Goal: Transaction & Acquisition: Purchase product/service

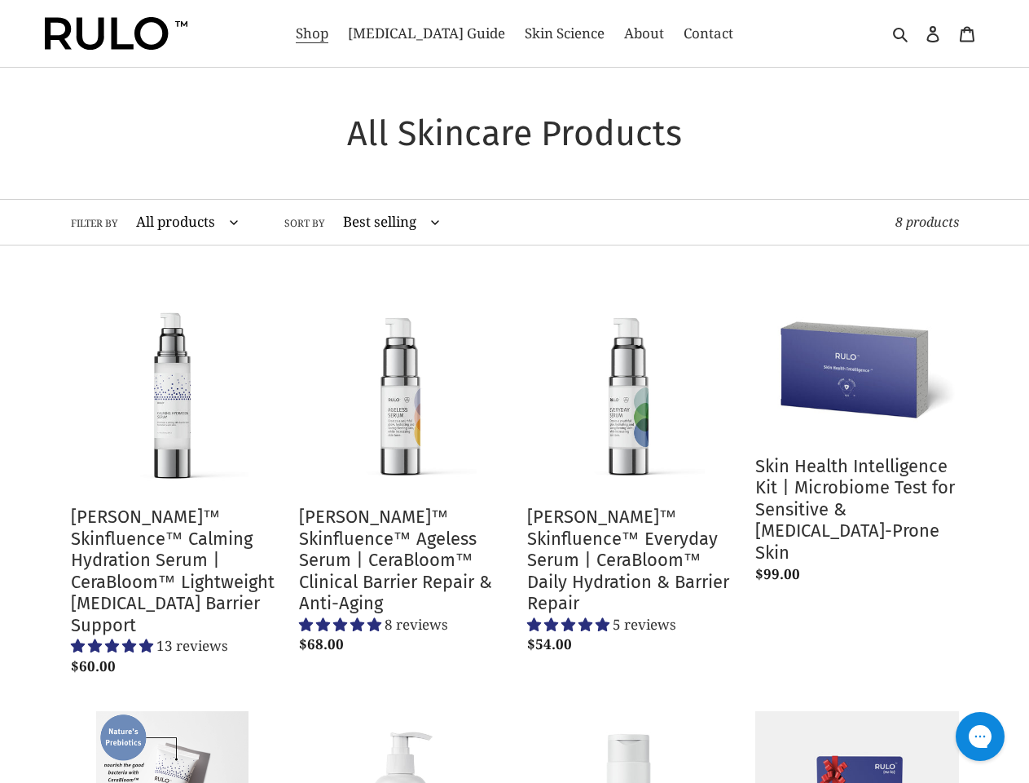
click at [514, 391] on li "[PERSON_NAME]™ Skinfluence™ Everyday Serum | CeraBloom™ Daily Hydration & Barri…" at bounding box center [617, 489] width 228 height 399
click at [684, 33] on span "Contact" at bounding box center [709, 34] width 50 height 20
click at [902, 33] on icon "button" at bounding box center [901, 34] width 16 height 16
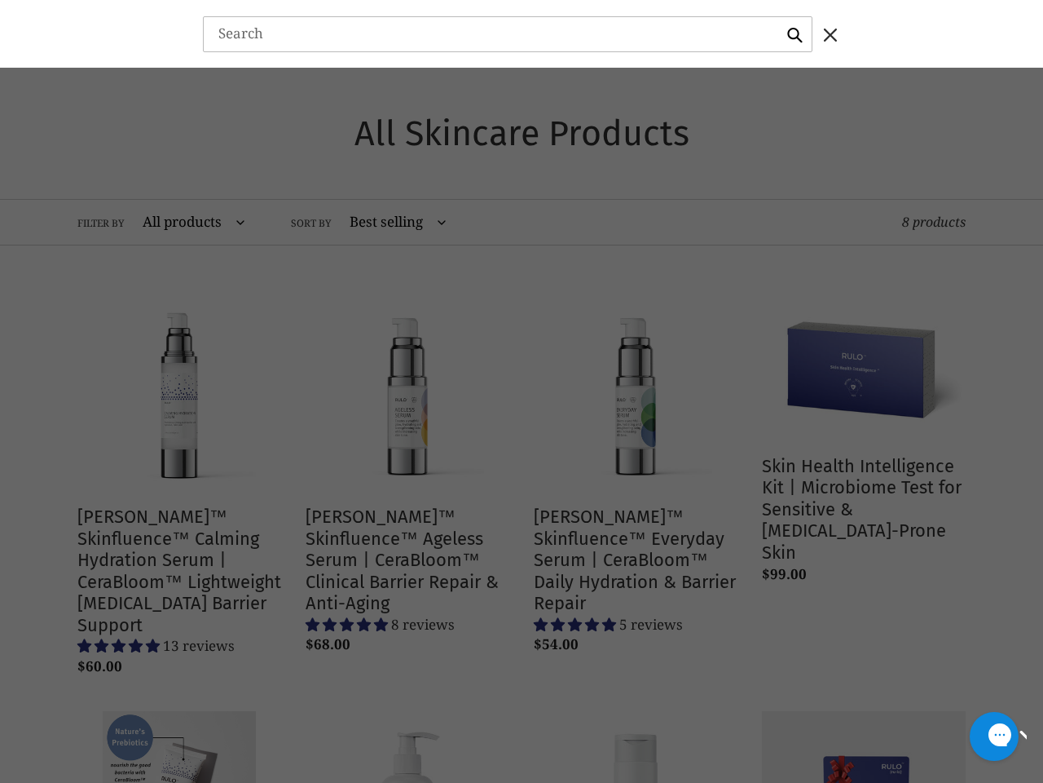
click at [1029, 736] on div "Gorgias live chat" at bounding box center [1052, 736] width 16 height 20
